Goal: Transaction & Acquisition: Purchase product/service

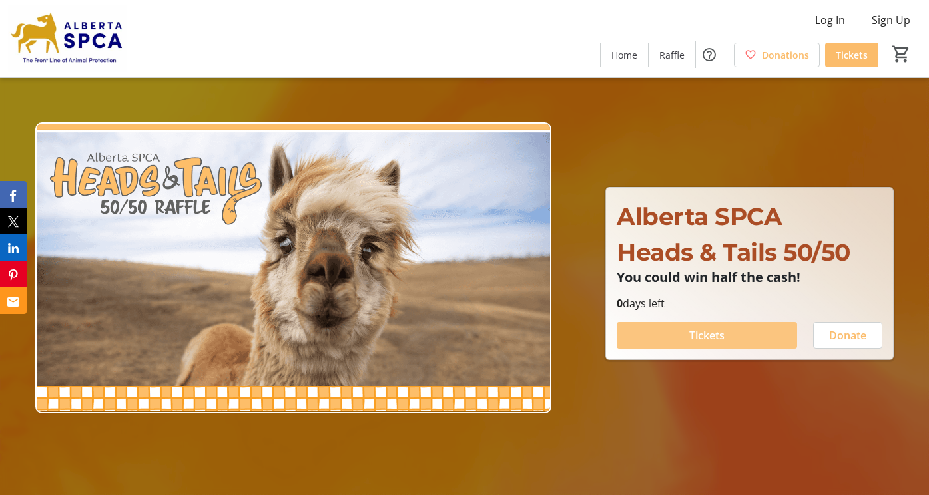
click at [732, 340] on span at bounding box center [706, 336] width 180 height 32
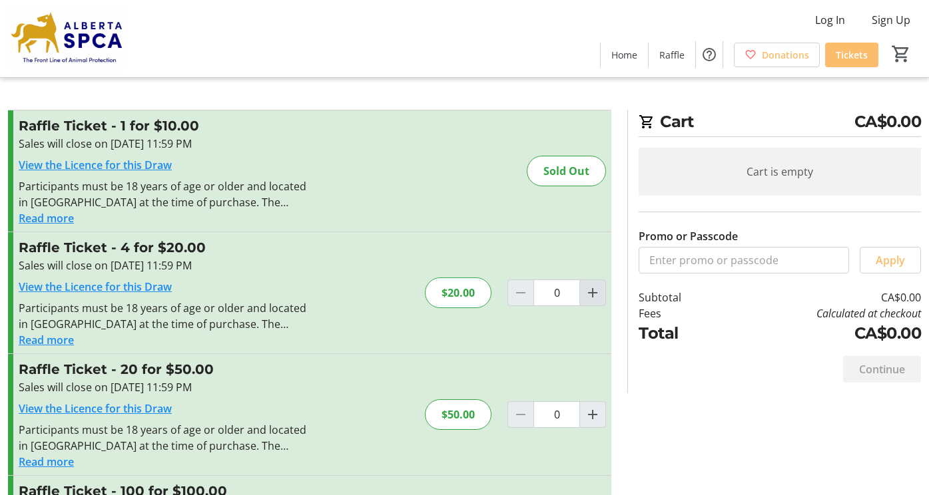
click at [584, 295] on mat-icon "Increment by one" at bounding box center [592, 293] width 16 height 16
type input "1"
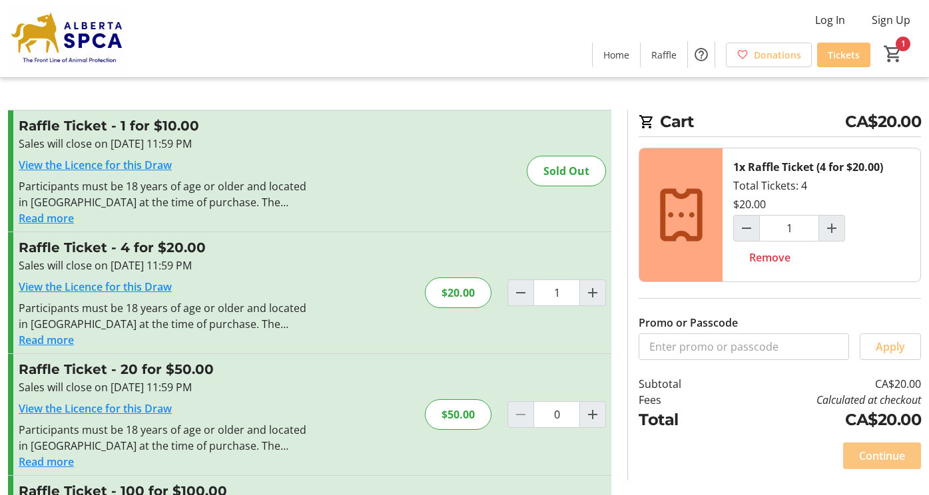
click at [867, 457] on span "Continue" at bounding box center [882, 456] width 46 height 16
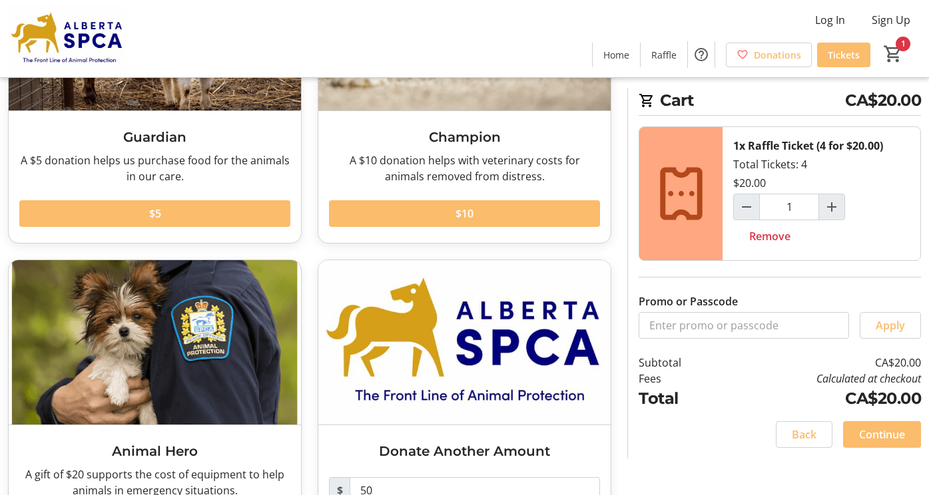
scroll to position [231, 0]
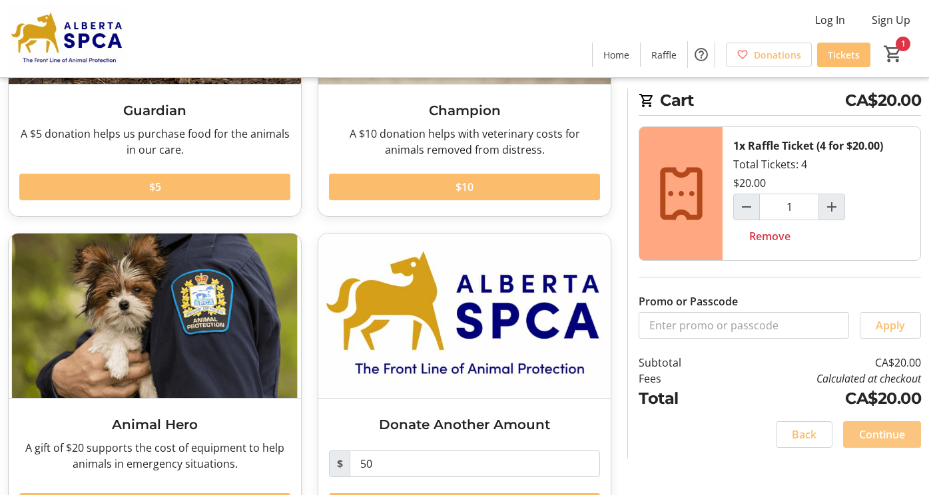
click at [876, 440] on span "Continue" at bounding box center [882, 435] width 46 height 16
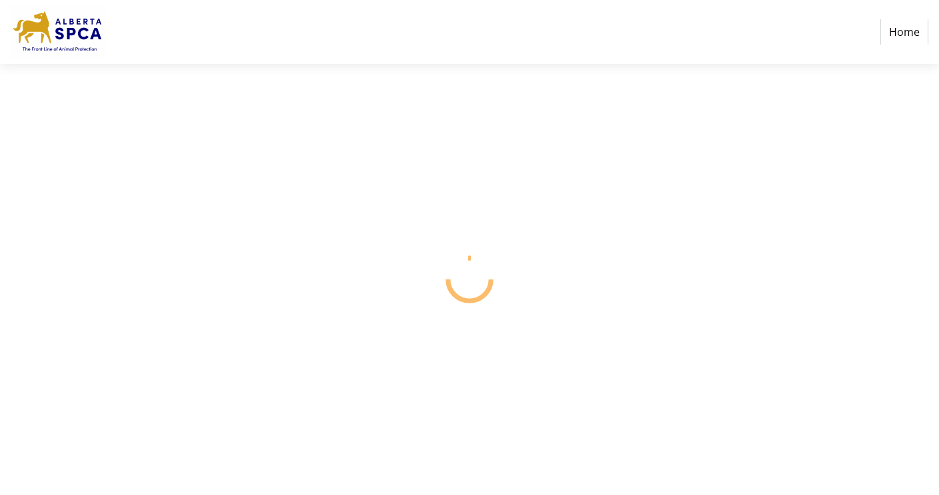
select select "CA"
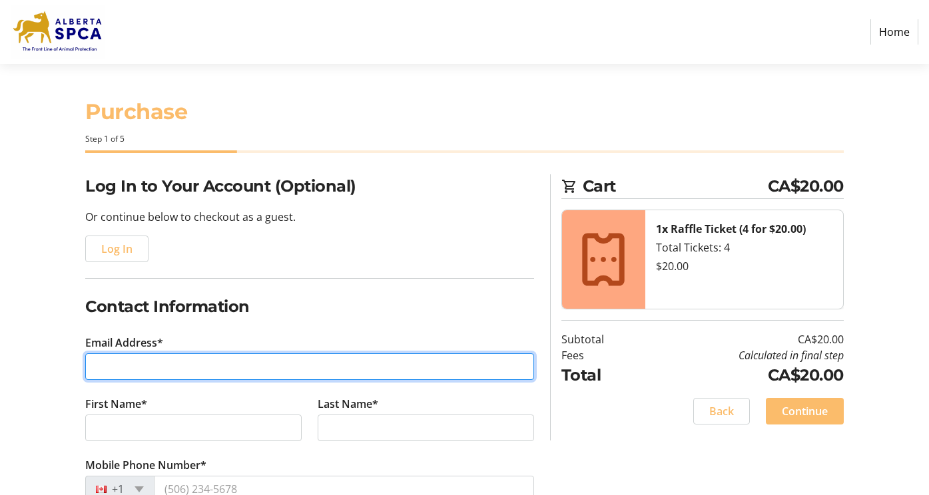
click at [120, 360] on input "Email Address*" at bounding box center [309, 366] width 449 height 27
type input "[EMAIL_ADDRESS][PERSON_NAME][PERSON_NAME][DOMAIN_NAME]"
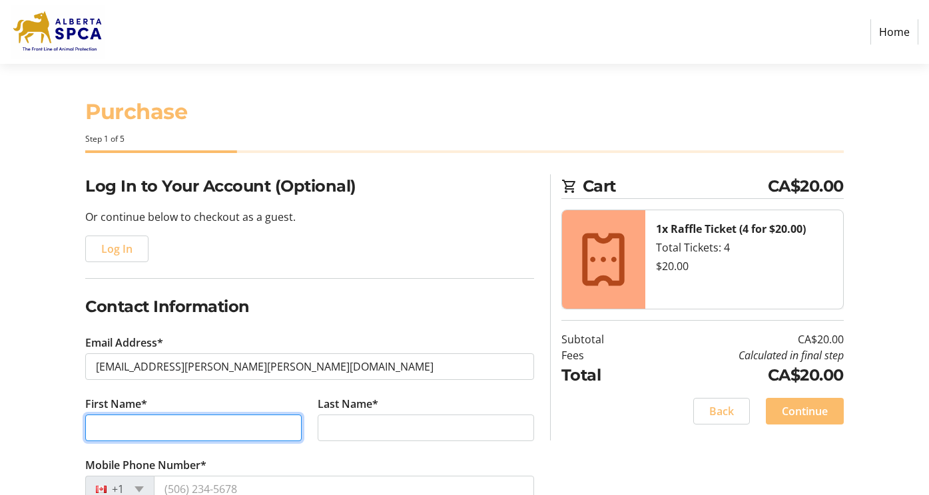
click at [117, 424] on input "First Name*" at bounding box center [193, 428] width 216 height 27
type input "Gretel"
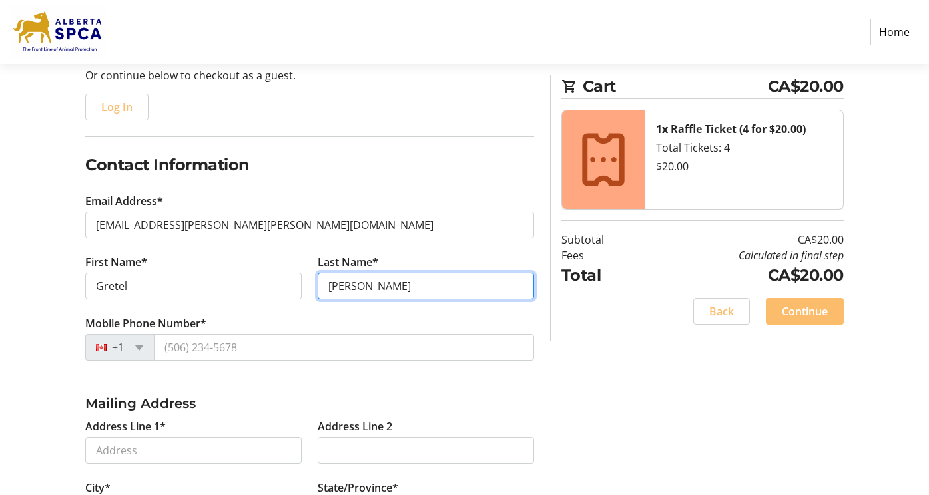
scroll to position [178, 0]
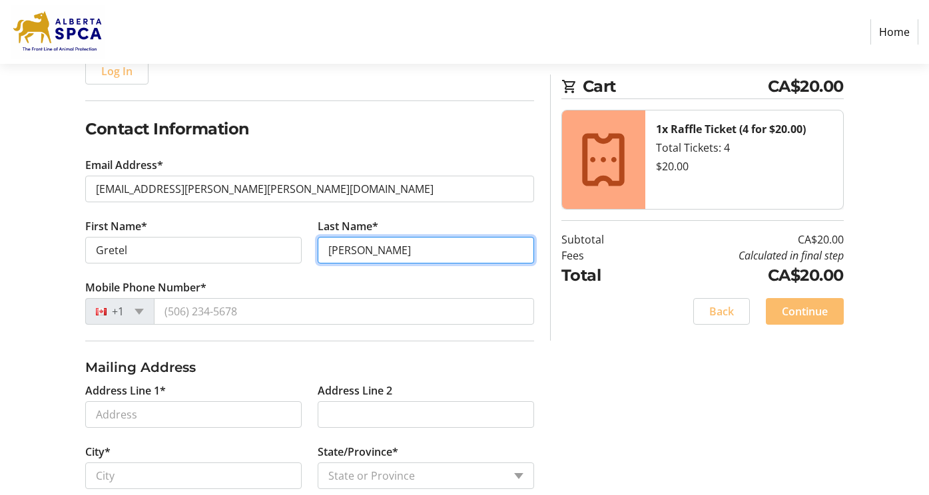
type input "[PERSON_NAME]"
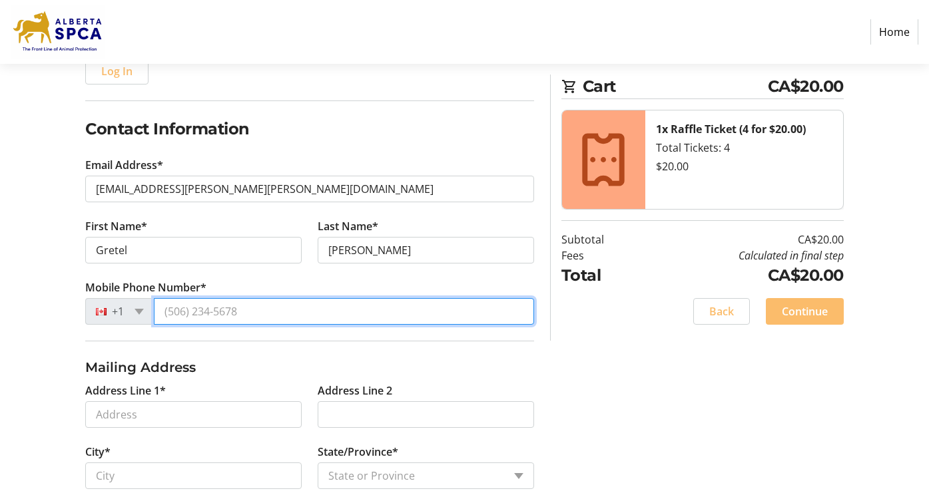
click at [188, 311] on input "Mobile Phone Number*" at bounding box center [344, 311] width 380 height 27
type input "[PHONE_NUMBER]"
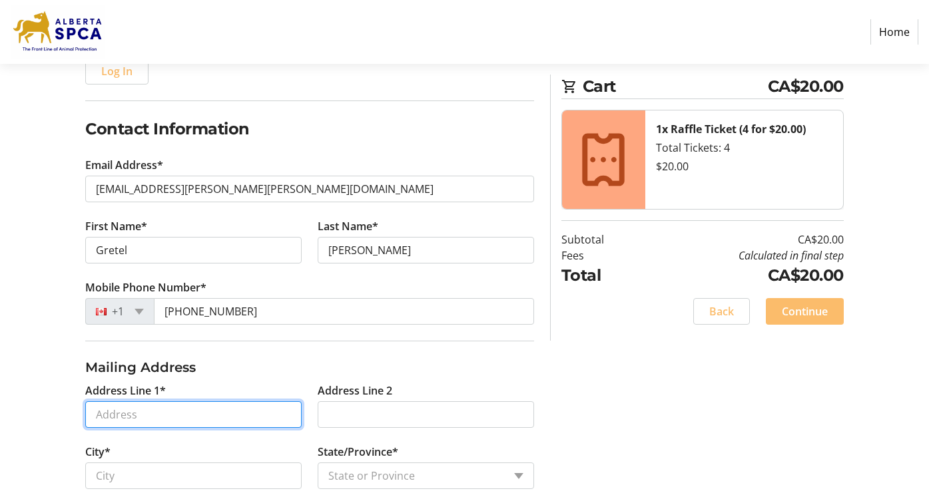
click at [117, 419] on input "Address Line 1*" at bounding box center [193, 414] width 216 height 27
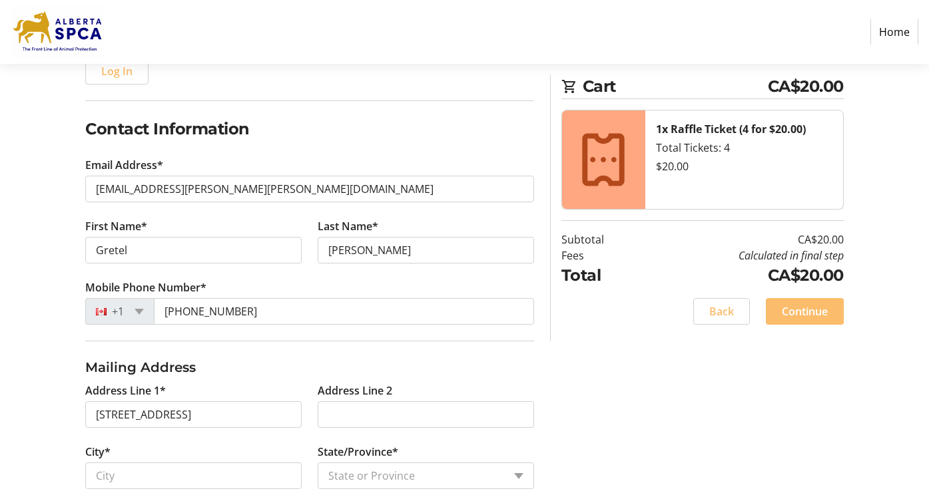
type input "[STREET_ADDRESS]"
type input "[GEOGRAPHIC_DATA]"
select select "AB"
type input "T3B 0W5"
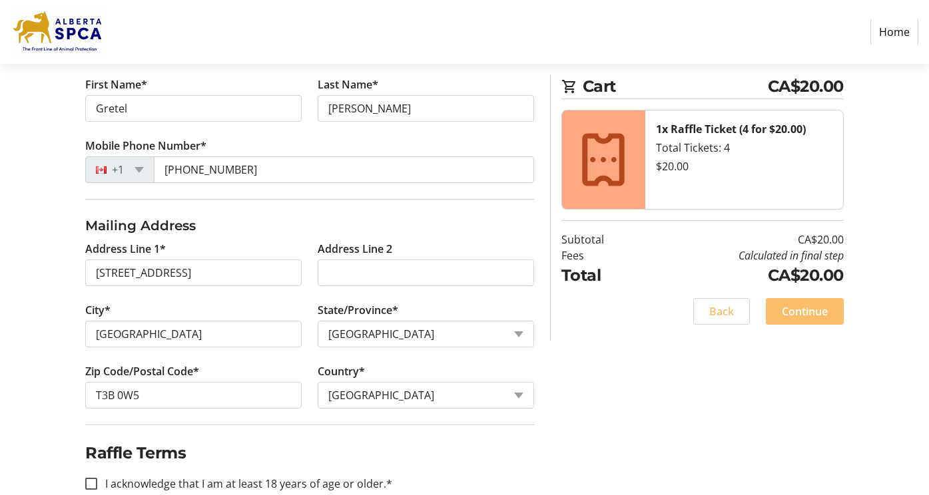
scroll to position [348, 0]
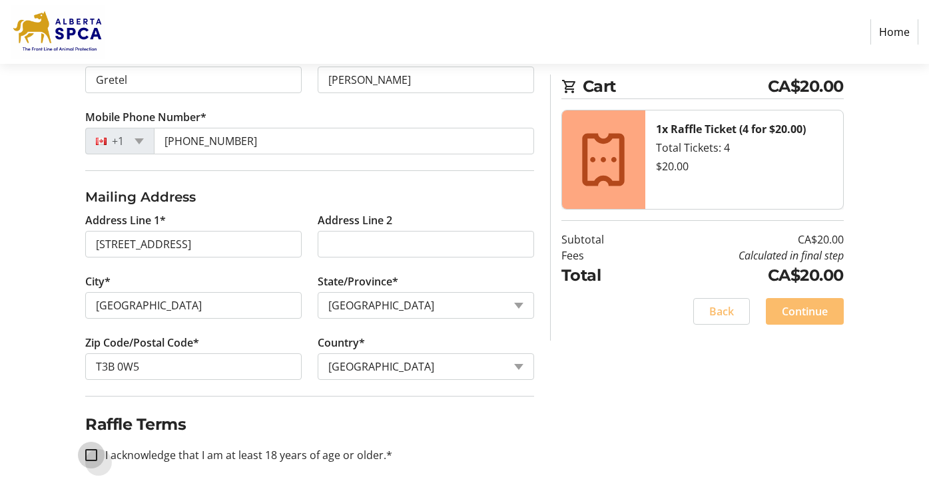
click at [97, 457] on input "I acknowledge that I am at least 18 years of age or older.*" at bounding box center [91, 455] width 12 height 12
checkbox input "true"
click at [786, 307] on span "Continue" at bounding box center [805, 312] width 46 height 16
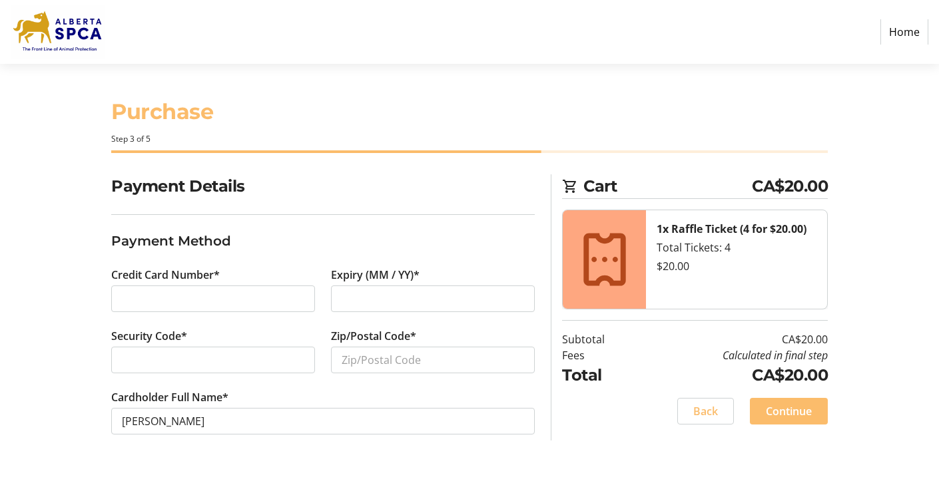
click at [341, 297] on div at bounding box center [433, 299] width 204 height 27
click at [337, 361] on input "Zip/Postal Code*" at bounding box center [433, 360] width 204 height 27
type input "T3B 0W5"
click at [802, 412] on span "Continue" at bounding box center [789, 411] width 46 height 16
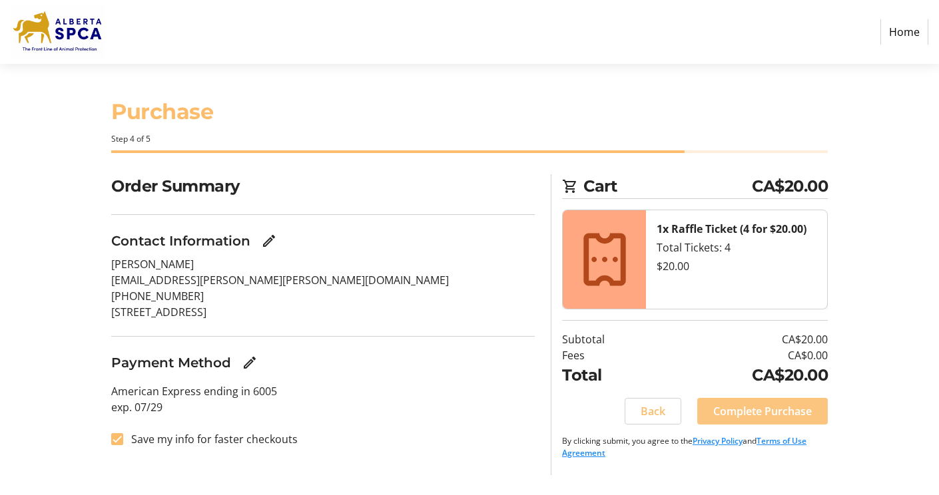
click at [789, 412] on span "Complete Purchase" at bounding box center [762, 411] width 99 height 16
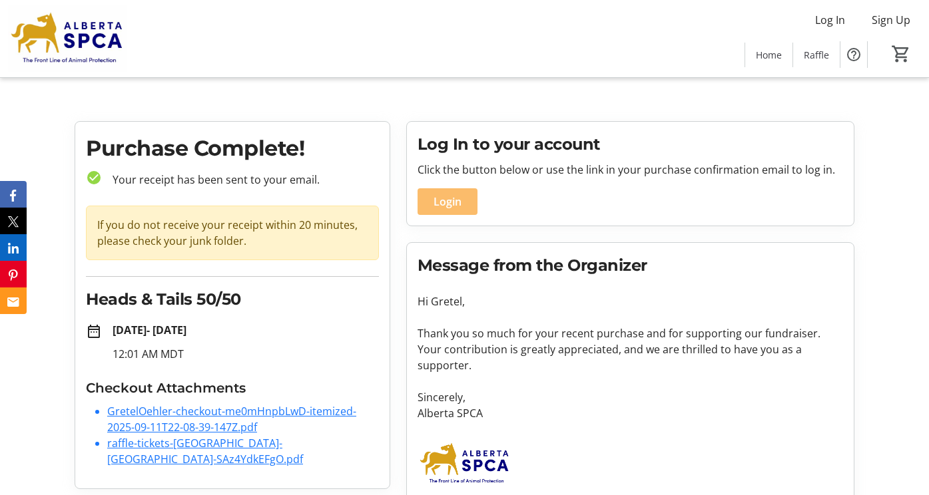
scroll to position [7, 0]
